Goal: Information Seeking & Learning: Learn about a topic

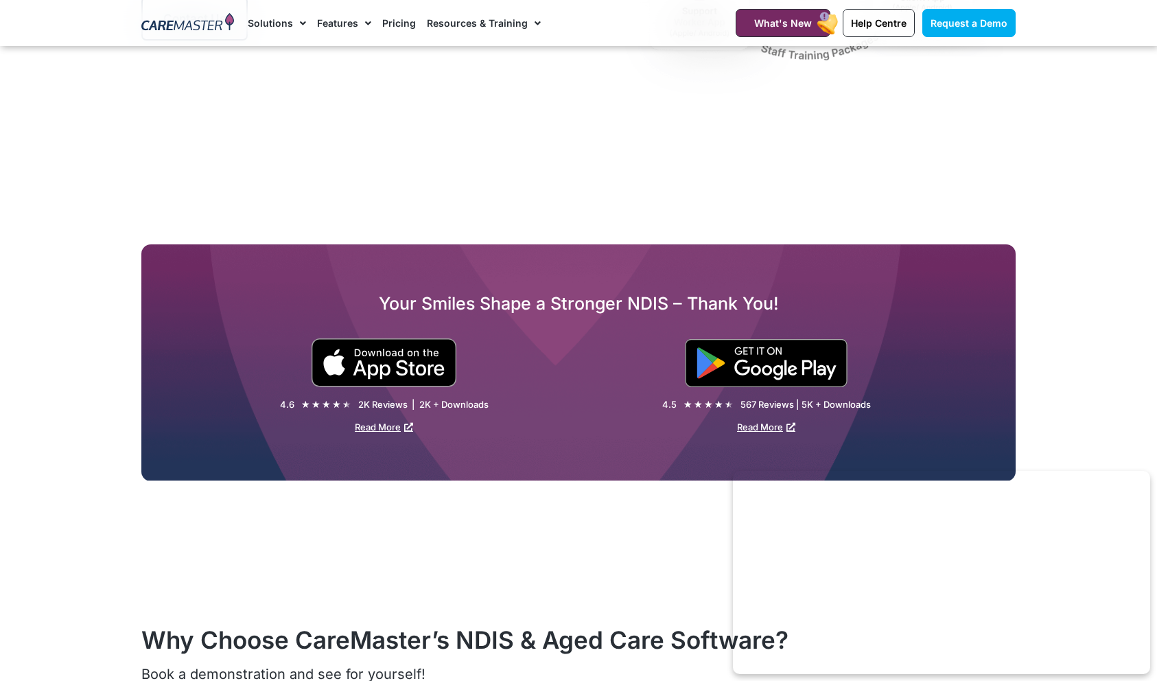
scroll to position [1960, 0]
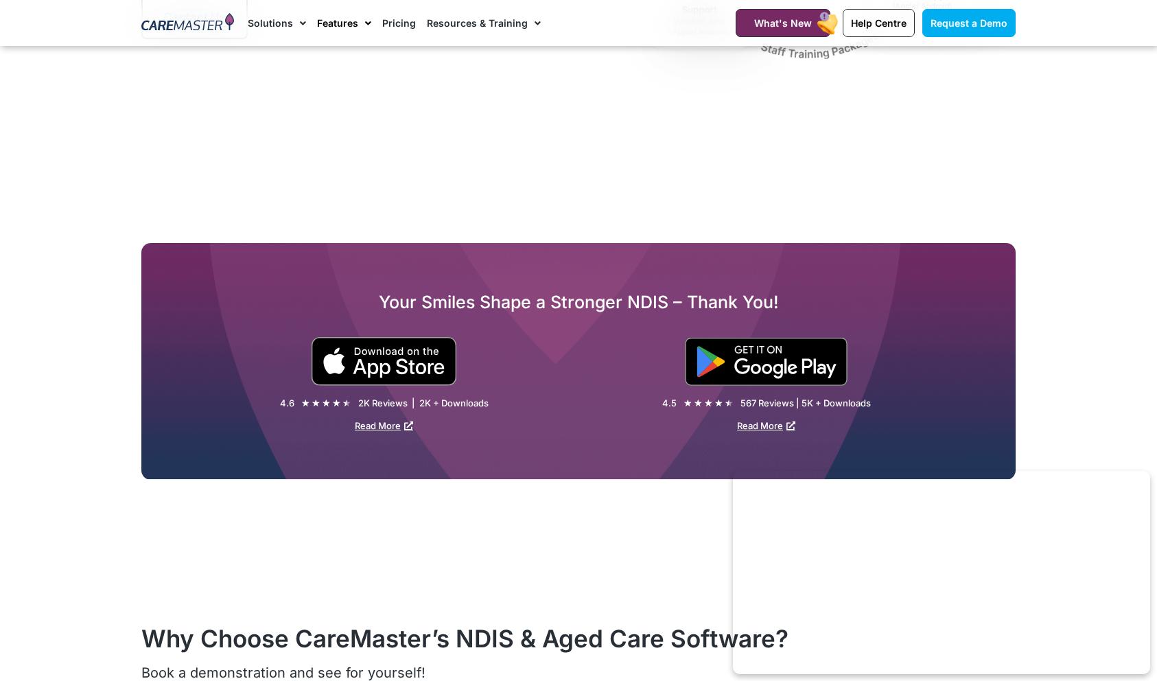
click at [326, 18] on link "Features" at bounding box center [344, 23] width 54 height 46
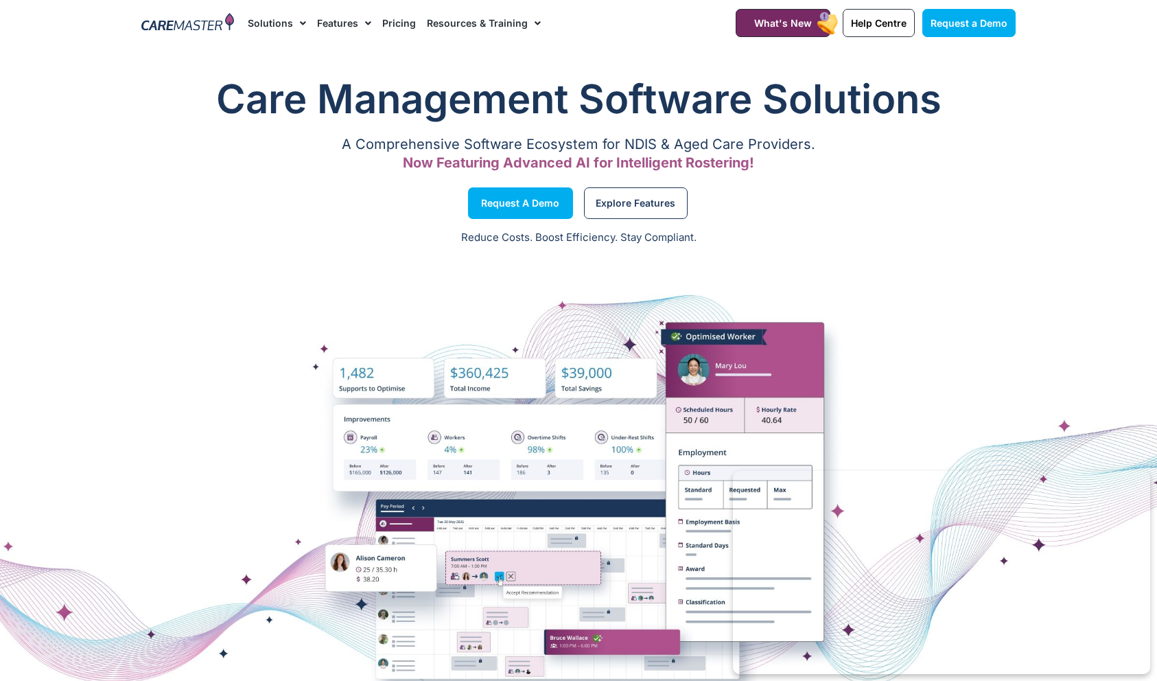
click at [347, 23] on link "Features" at bounding box center [344, 23] width 54 height 46
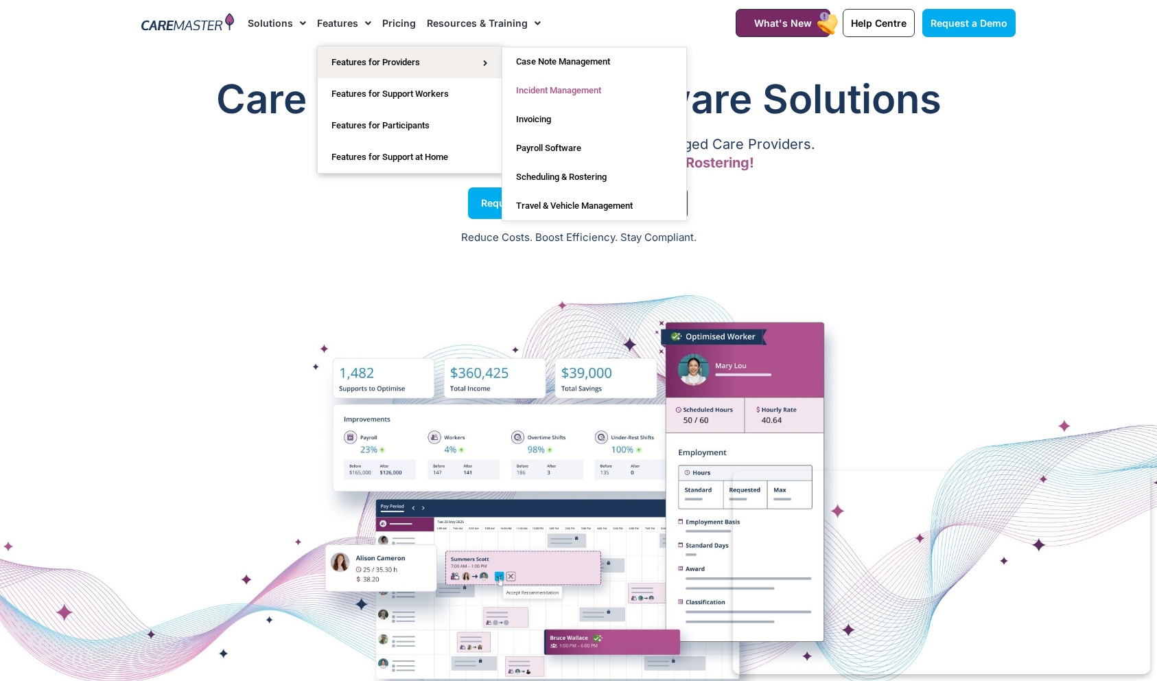
click at [558, 96] on link "Incident Management" at bounding box center [594, 90] width 184 height 29
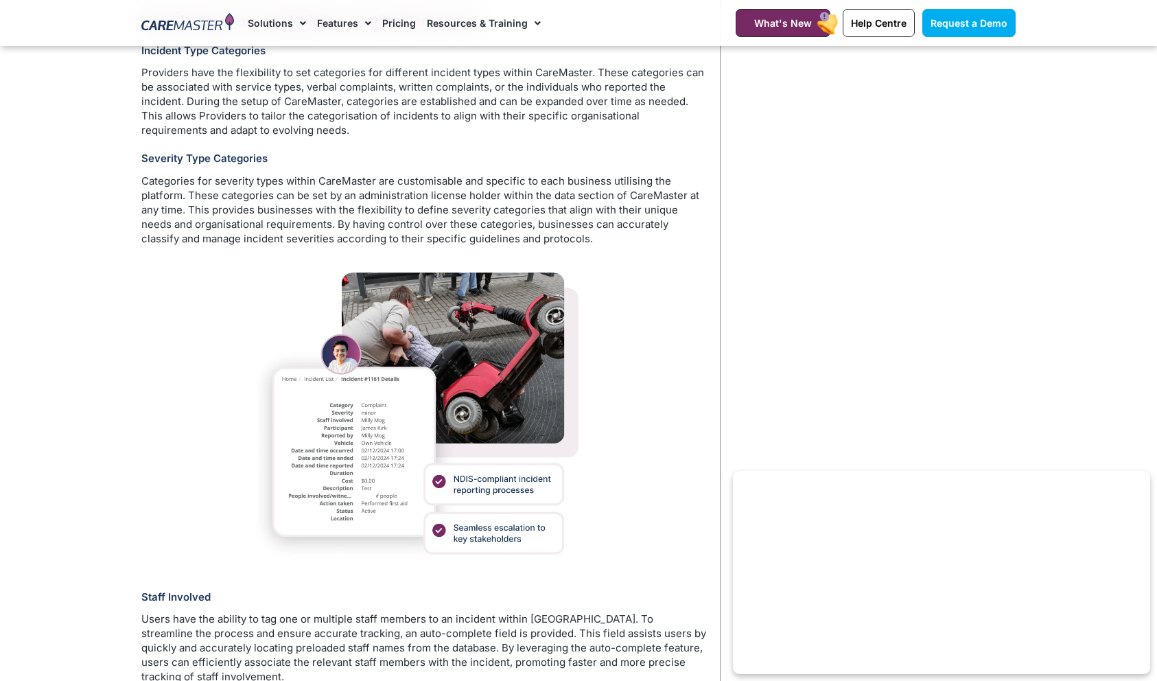
scroll to position [1764, 0]
